Goal: Communication & Community: Answer question/provide support

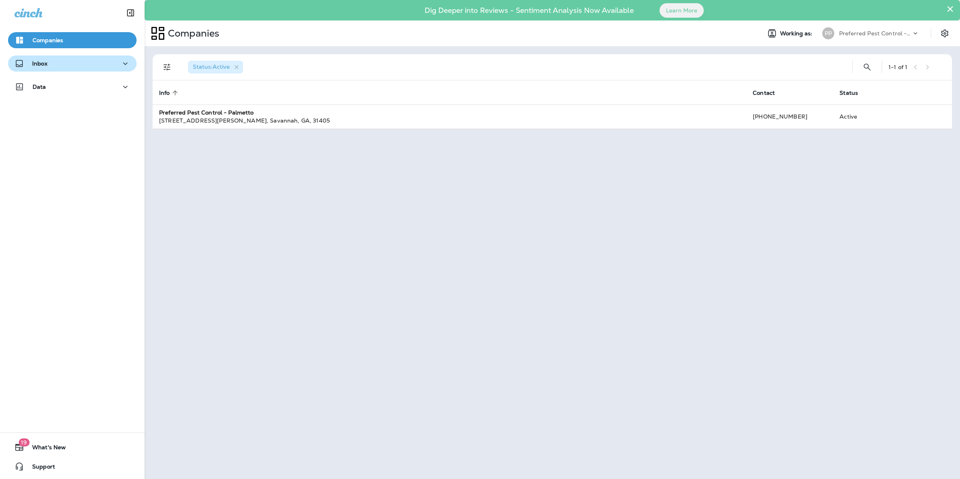
click at [49, 67] on div "Inbox" at bounding box center [72, 64] width 116 height 10
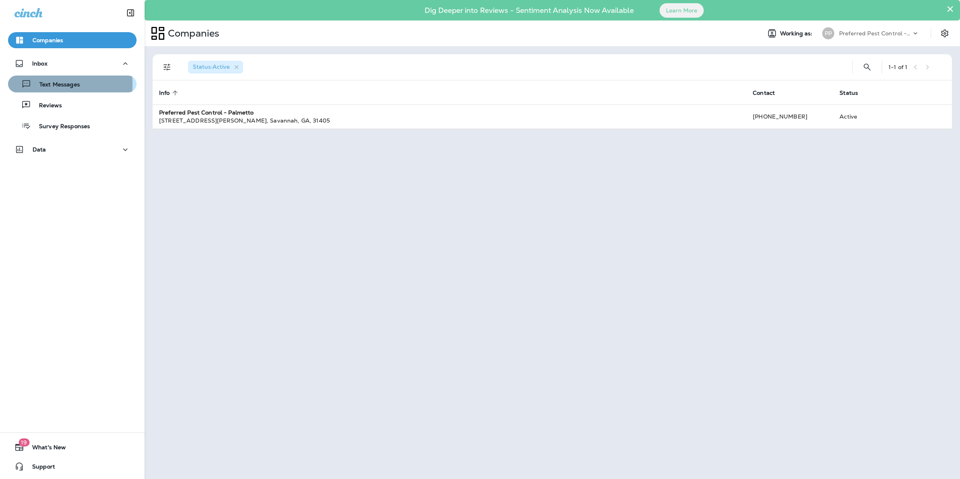
click at [43, 85] on p "Text Messages" at bounding box center [55, 85] width 49 height 8
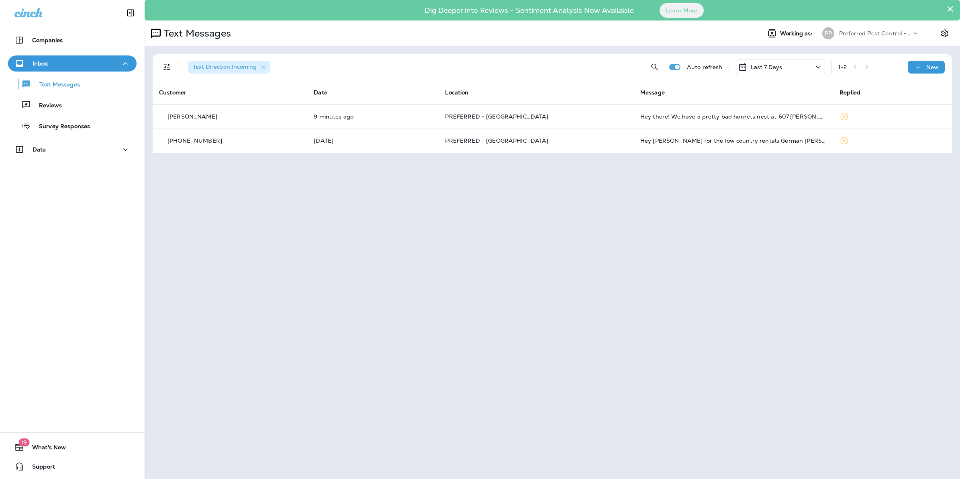
click at [798, 69] on div "Last 7 Days" at bounding box center [780, 67] width 89 height 16
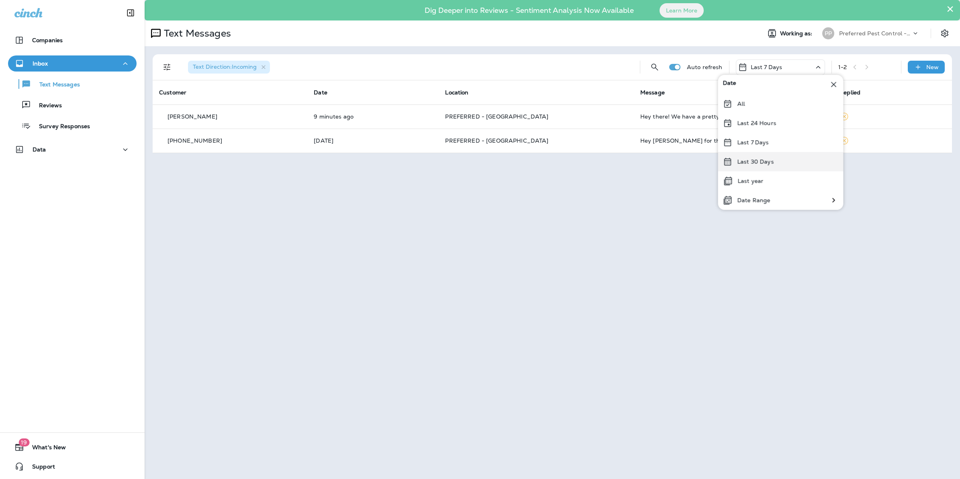
click at [775, 165] on div "Last 30 Days" at bounding box center [780, 161] width 125 height 19
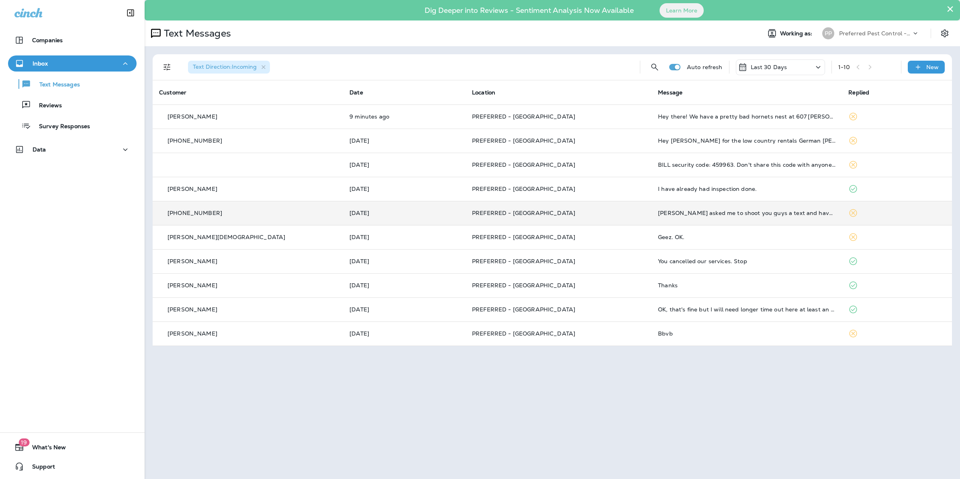
click at [577, 214] on p "PREFERRED - [GEOGRAPHIC_DATA]" at bounding box center [558, 213] width 173 height 6
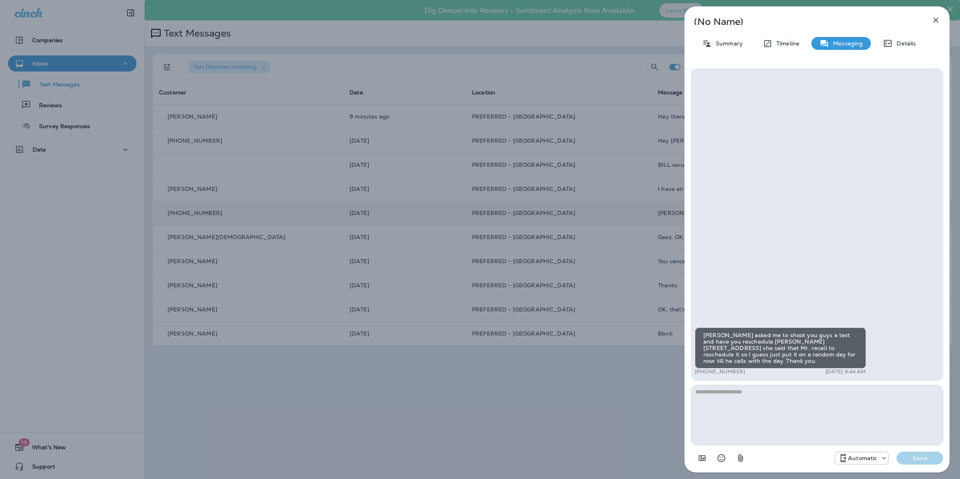
click at [936, 17] on icon "button" at bounding box center [936, 20] width 10 height 10
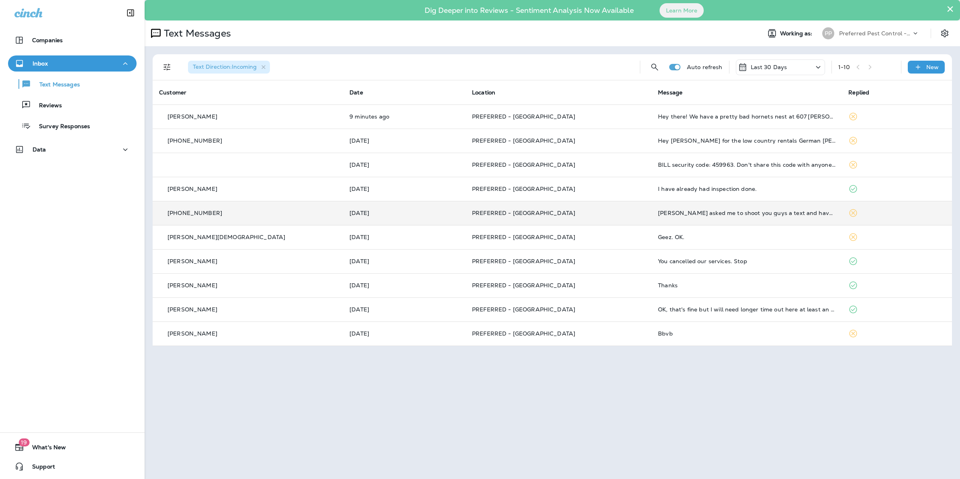
click at [792, 63] on div "Last 30 Days" at bounding box center [780, 67] width 89 height 16
drag, startPoint x: 752, startPoint y: 155, endPoint x: 752, endPoint y: 171, distance: 16.1
click at [752, 171] on div "Date All Last 24 Hours Last 7 Days Last 30 Days Last year Date Range" at bounding box center [780, 142] width 125 height 135
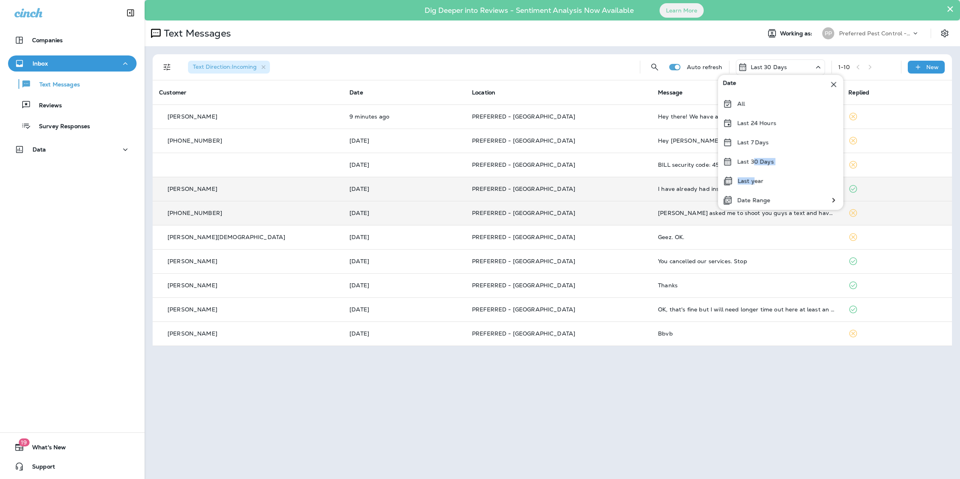
drag, startPoint x: 752, startPoint y: 171, endPoint x: 745, endPoint y: 179, distance: 10.9
click at [745, 179] on p "Last year" at bounding box center [751, 181] width 26 height 6
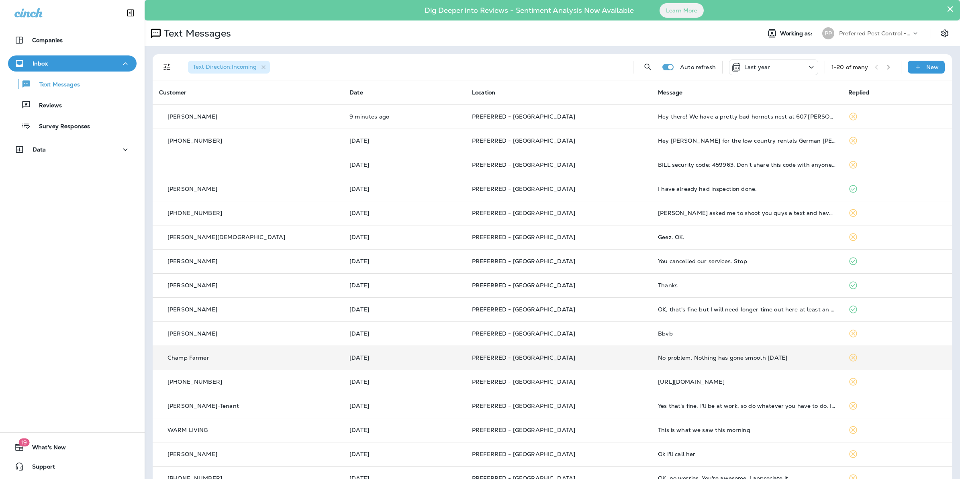
click at [594, 356] on p "PREFERRED - [GEOGRAPHIC_DATA]" at bounding box center [558, 357] width 173 height 6
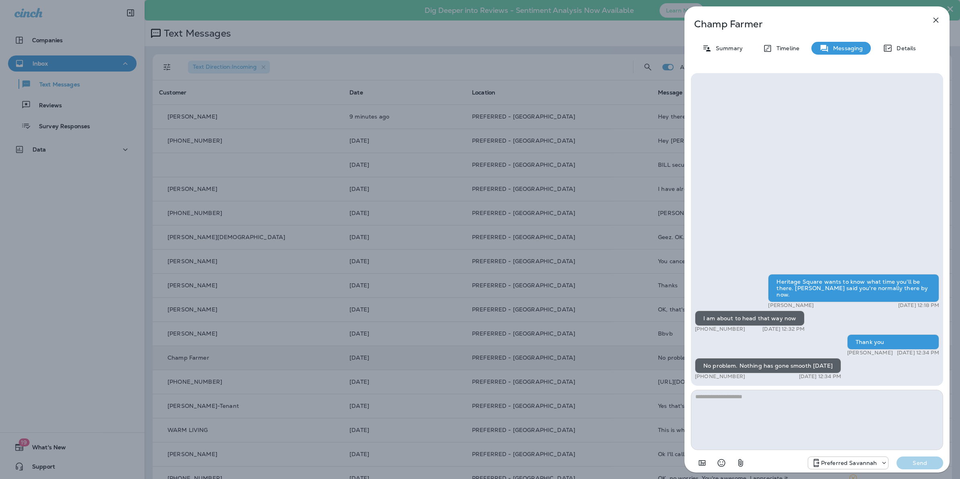
click at [781, 401] on textarea at bounding box center [817, 420] width 252 height 60
type textarea "**********"
click at [920, 464] on p "Send" at bounding box center [920, 462] width 34 height 7
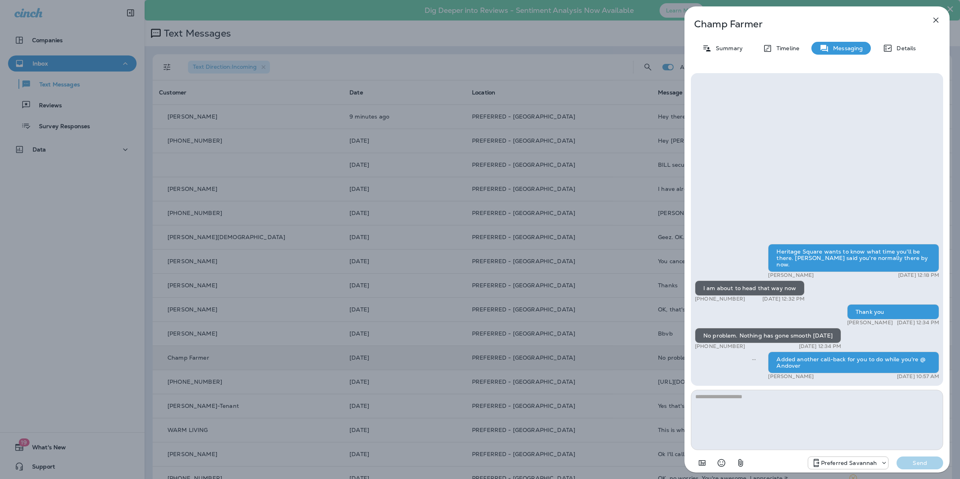
click at [508, 55] on div "Champ Farmer Summary Timeline Messaging Details Heritage Square wants to know w…" at bounding box center [480, 239] width 960 height 479
